Goal: Task Accomplishment & Management: Use online tool/utility

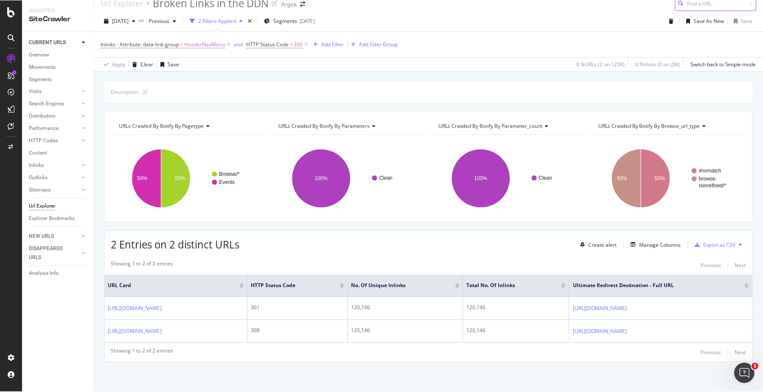
scroll to position [27, 0]
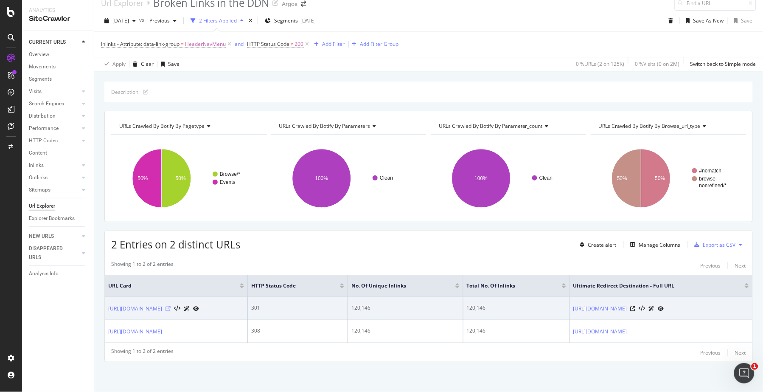
click at [171, 306] on icon at bounding box center [167, 308] width 5 height 5
